Goal: Transaction & Acquisition: Obtain resource

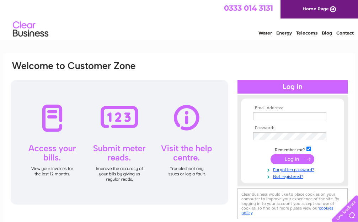
type input "[DOMAIN_NAME][EMAIL_ADDRESS][DOMAIN_NAME]"
click at [297, 159] on input "submit" at bounding box center [292, 159] width 44 height 10
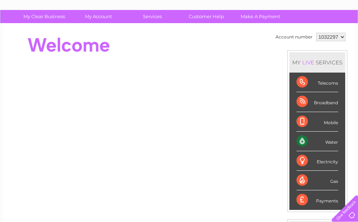
scroll to position [36, 0]
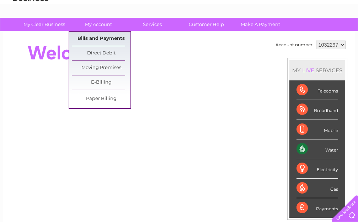
click at [102, 37] on link "Bills and Payments" at bounding box center [101, 39] width 59 height 14
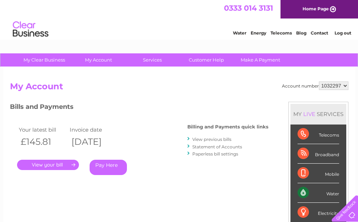
click at [53, 165] on link "." at bounding box center [48, 165] width 62 height 10
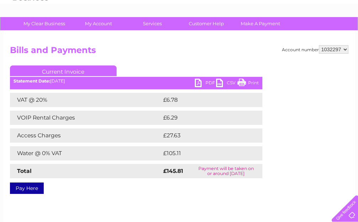
scroll to position [36, 0]
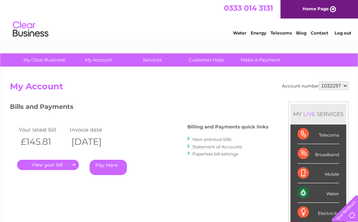
click at [220, 140] on link "View previous bills" at bounding box center [211, 138] width 39 height 5
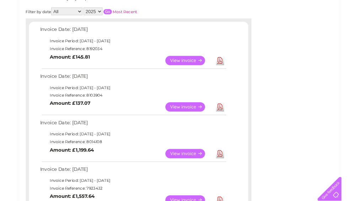
scroll to position [142, 0]
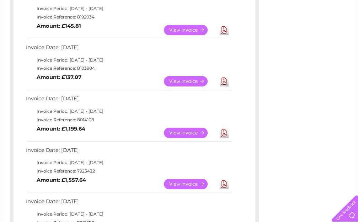
click at [222, 131] on link "Download" at bounding box center [224, 133] width 9 height 10
click at [223, 82] on link "Download" at bounding box center [224, 81] width 9 height 10
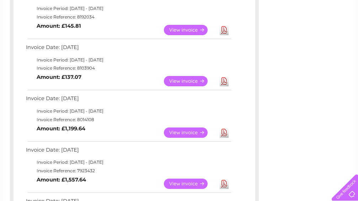
scroll to position [107, 0]
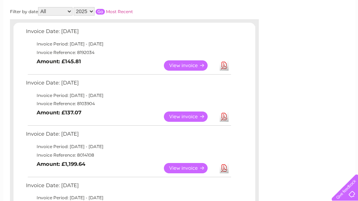
click at [226, 67] on link "Download" at bounding box center [224, 65] width 9 height 10
